Goal: Transaction & Acquisition: Purchase product/service

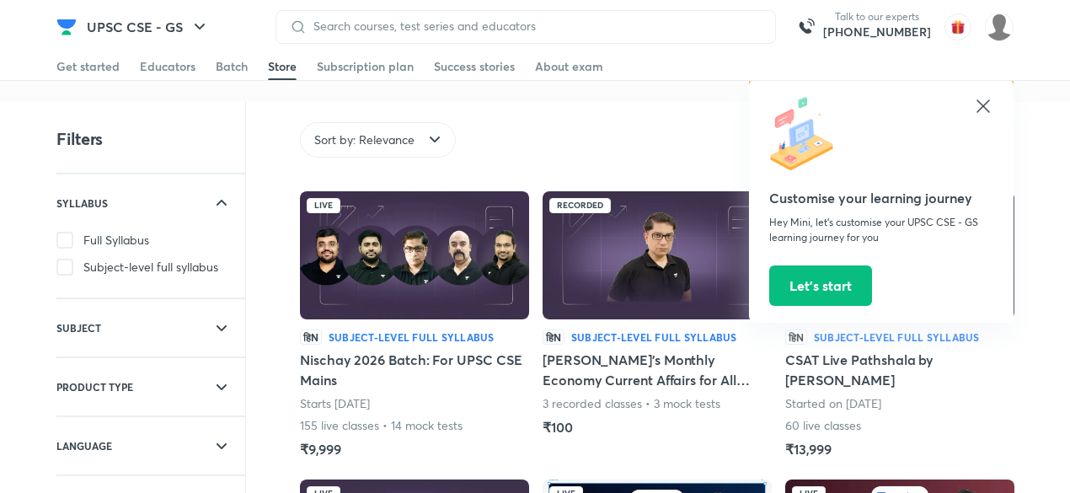
click at [378, 280] on img at bounding box center [414, 255] width 229 height 128
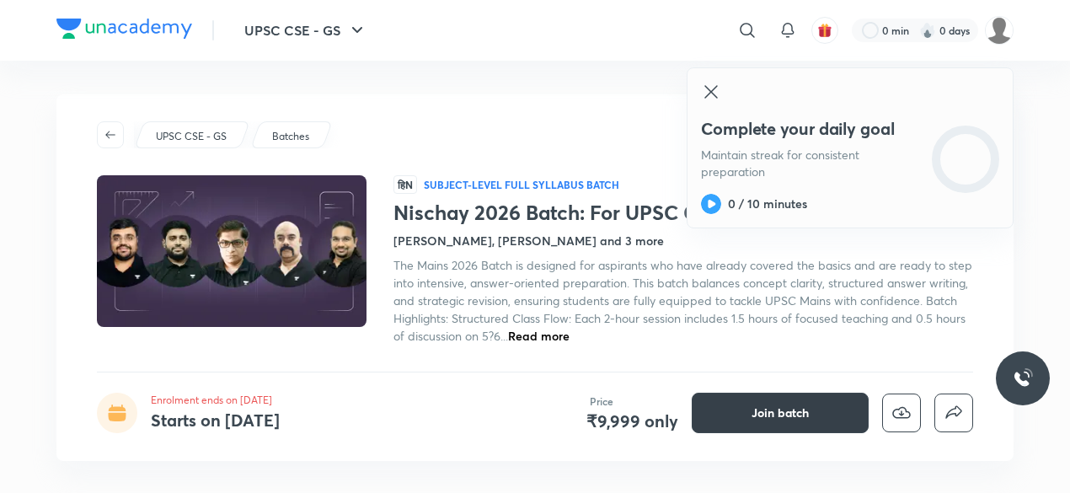
click at [772, 393] on button "Join batch" at bounding box center [780, 413] width 177 height 40
